Goal: Check status: Check status

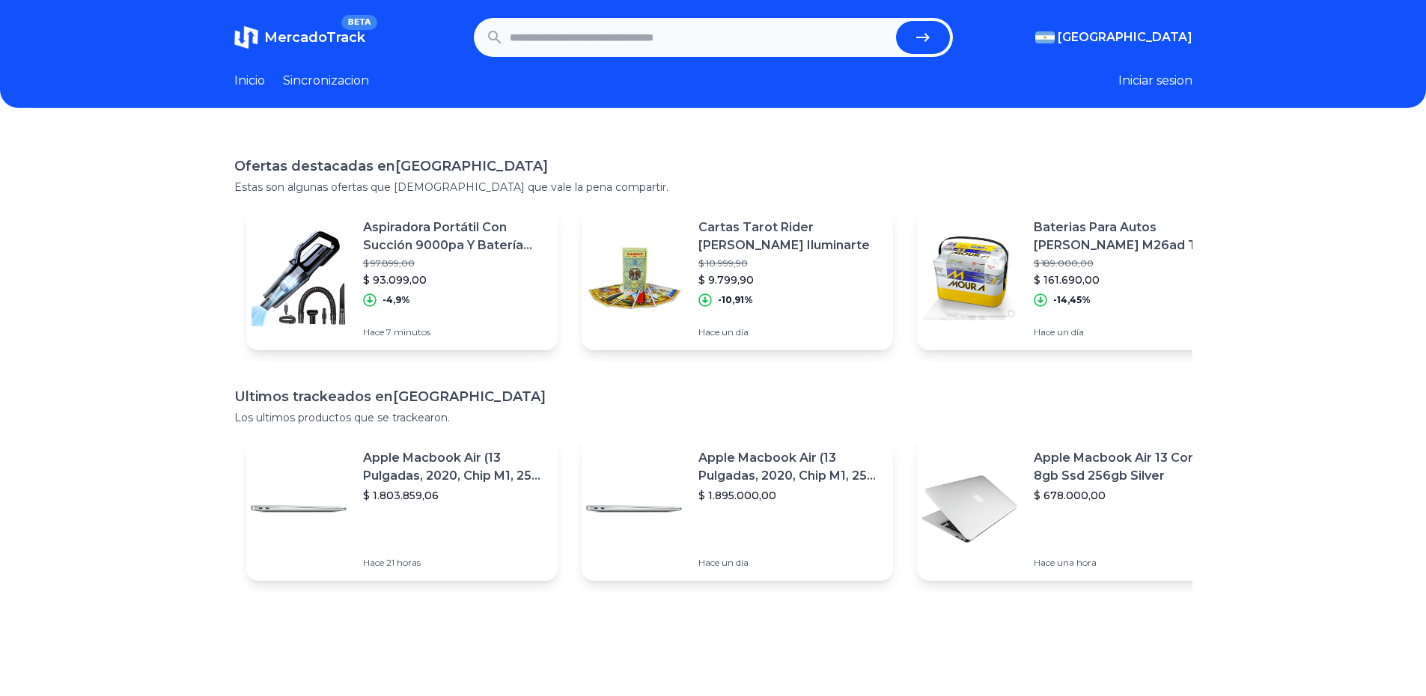
paste input "**********"
click at [932, 31] on icon "submit" at bounding box center [923, 37] width 18 height 18
type input "**********"
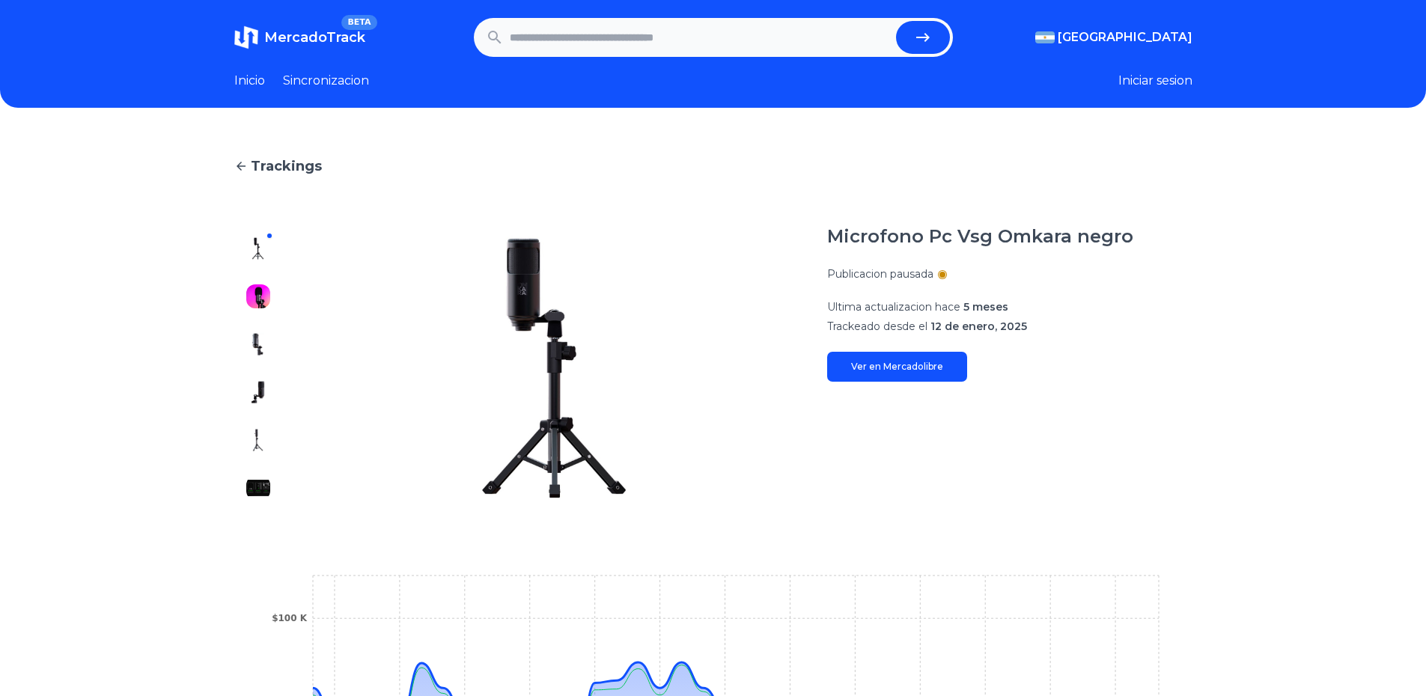
click at [929, 372] on link "Ver en Mercadolibre" at bounding box center [897, 367] width 140 height 30
